Goal: Check status

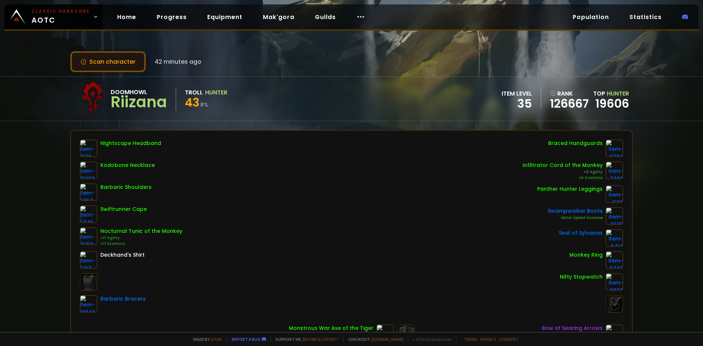
click at [111, 60] on button "Scan character" at bounding box center [107, 61] width 75 height 21
